Goal: Connect with others: Connect with others

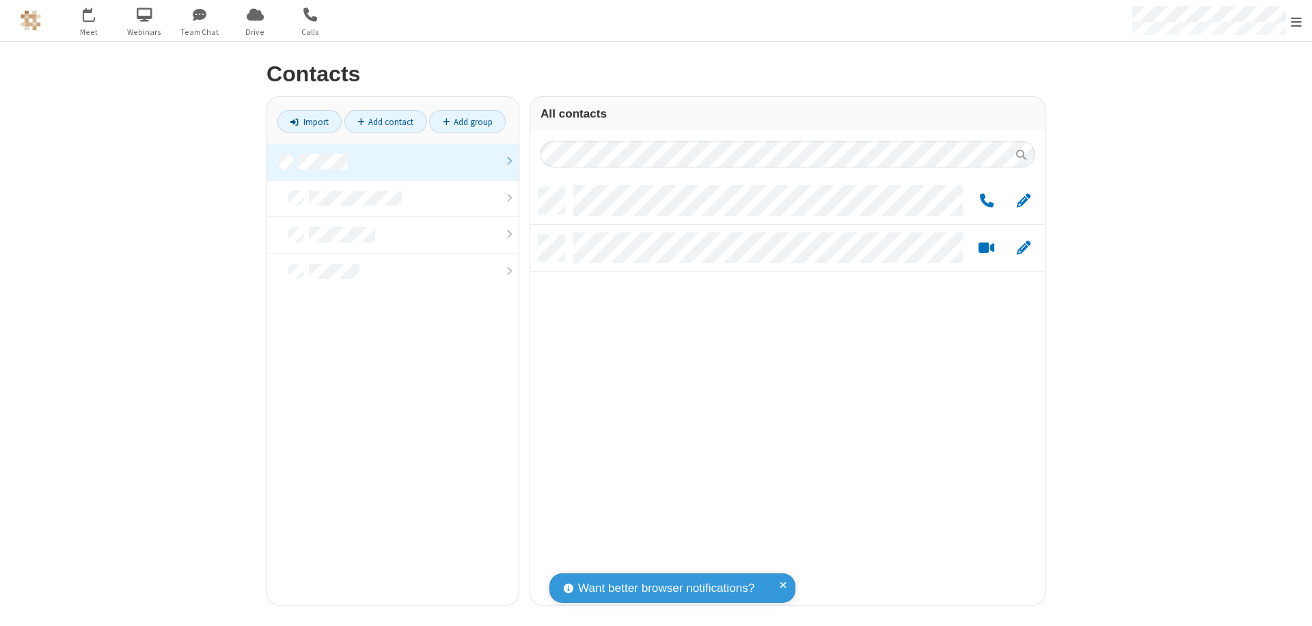
click at [393, 161] on link at bounding box center [392, 161] width 251 height 37
click at [467, 122] on link "Add group" at bounding box center [467, 121] width 77 height 23
